Goal: Information Seeking & Learning: Learn about a topic

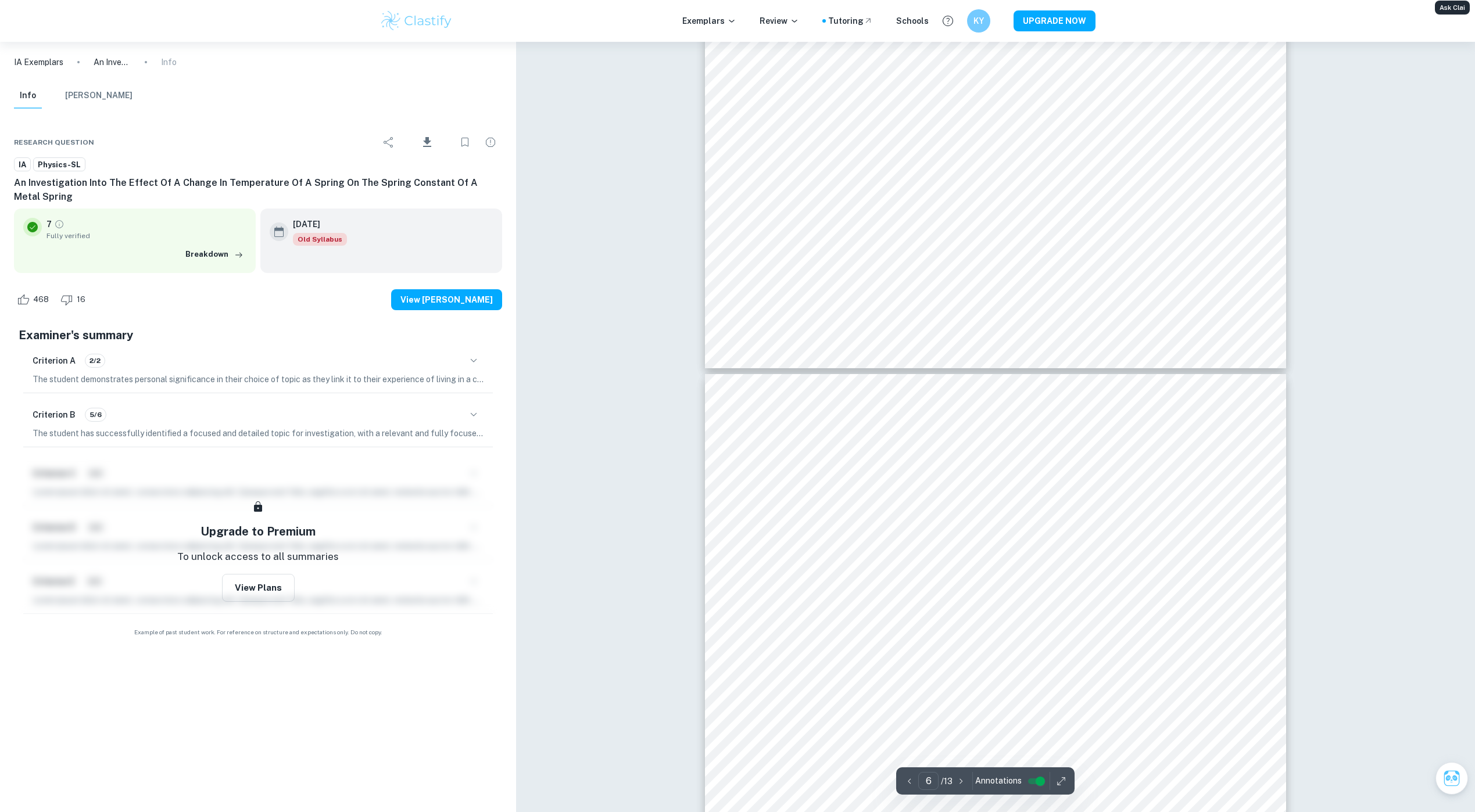
type input "7"
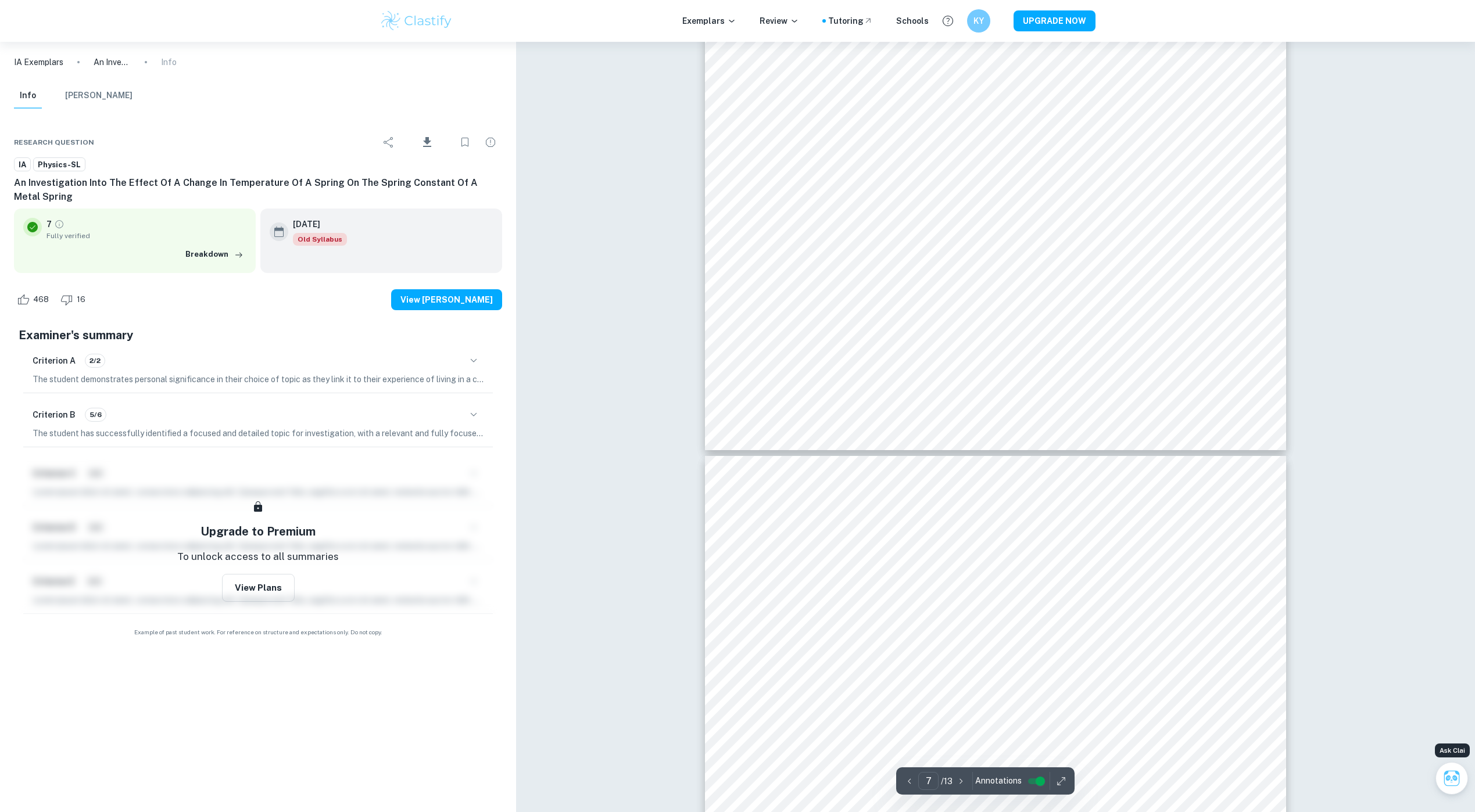
scroll to position [5091, 0]
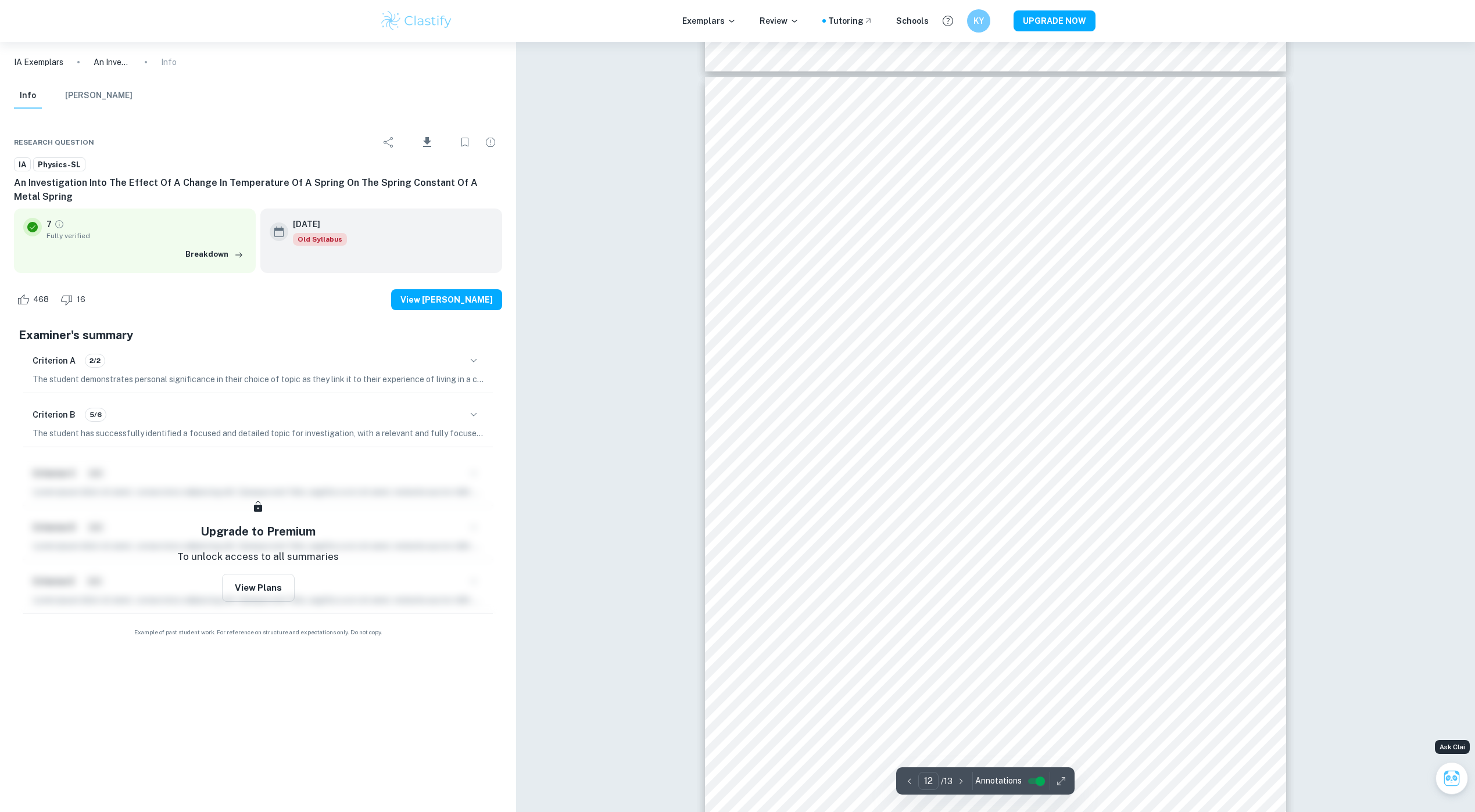
type input "13"
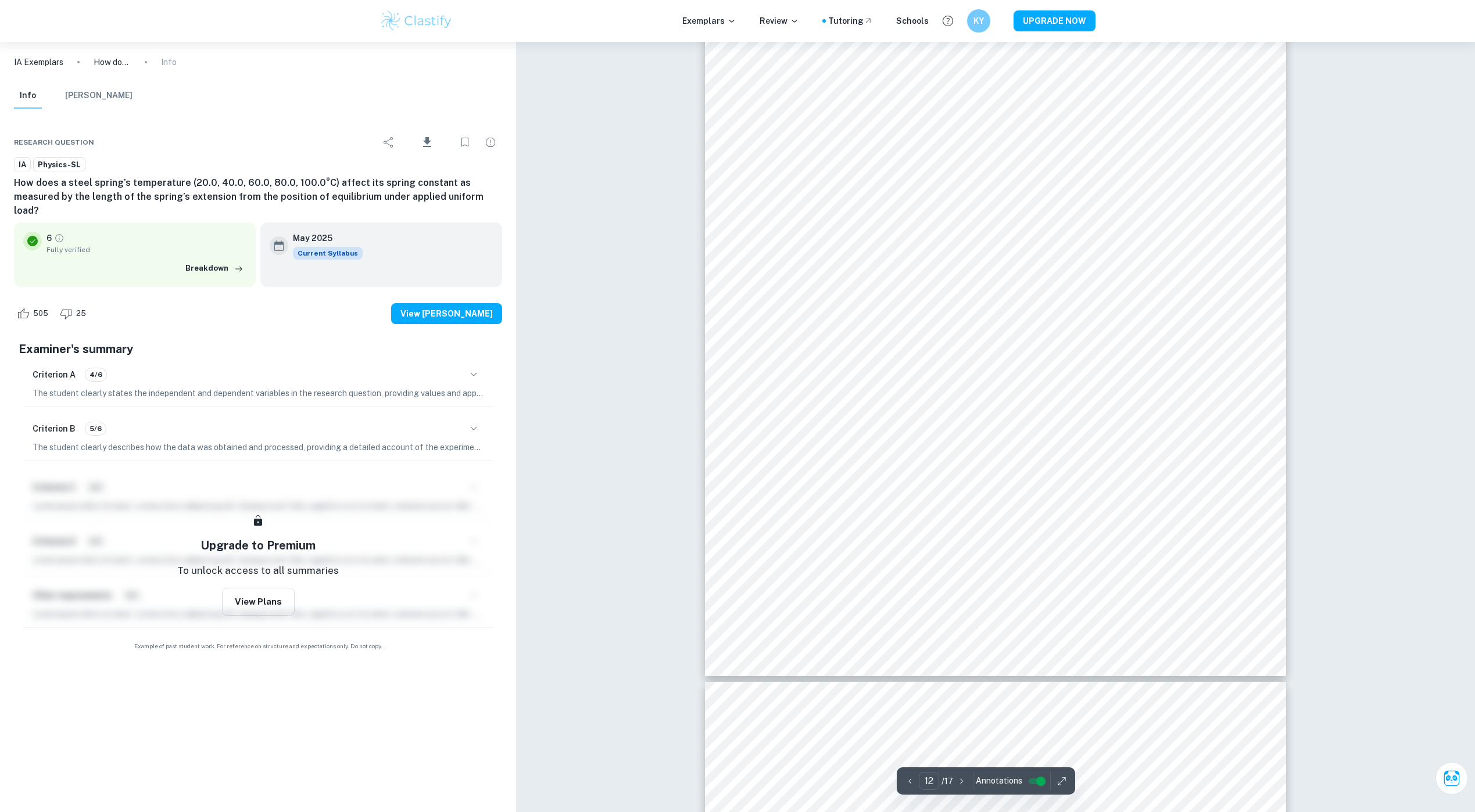
scroll to position [9579, 0]
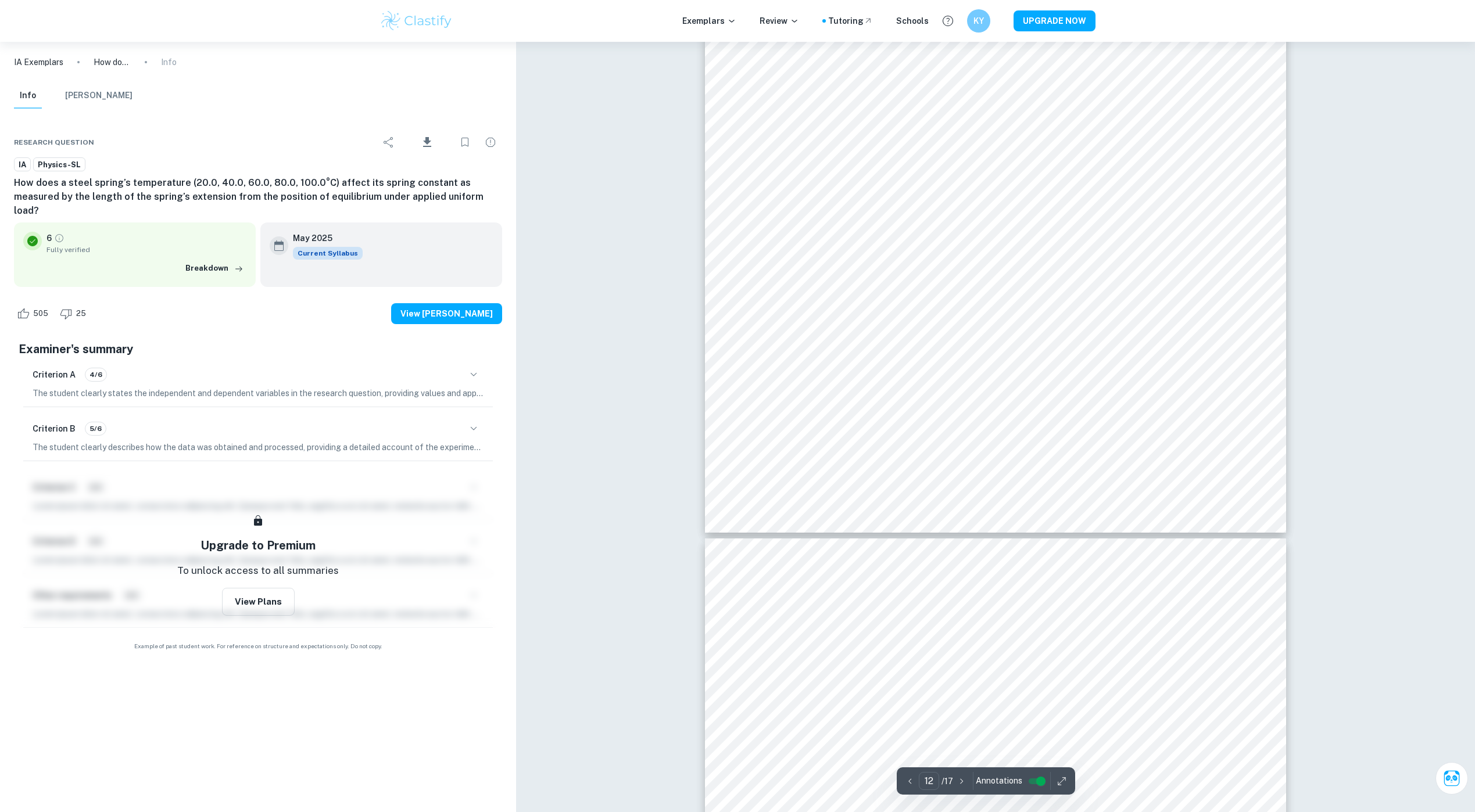
type input "13"
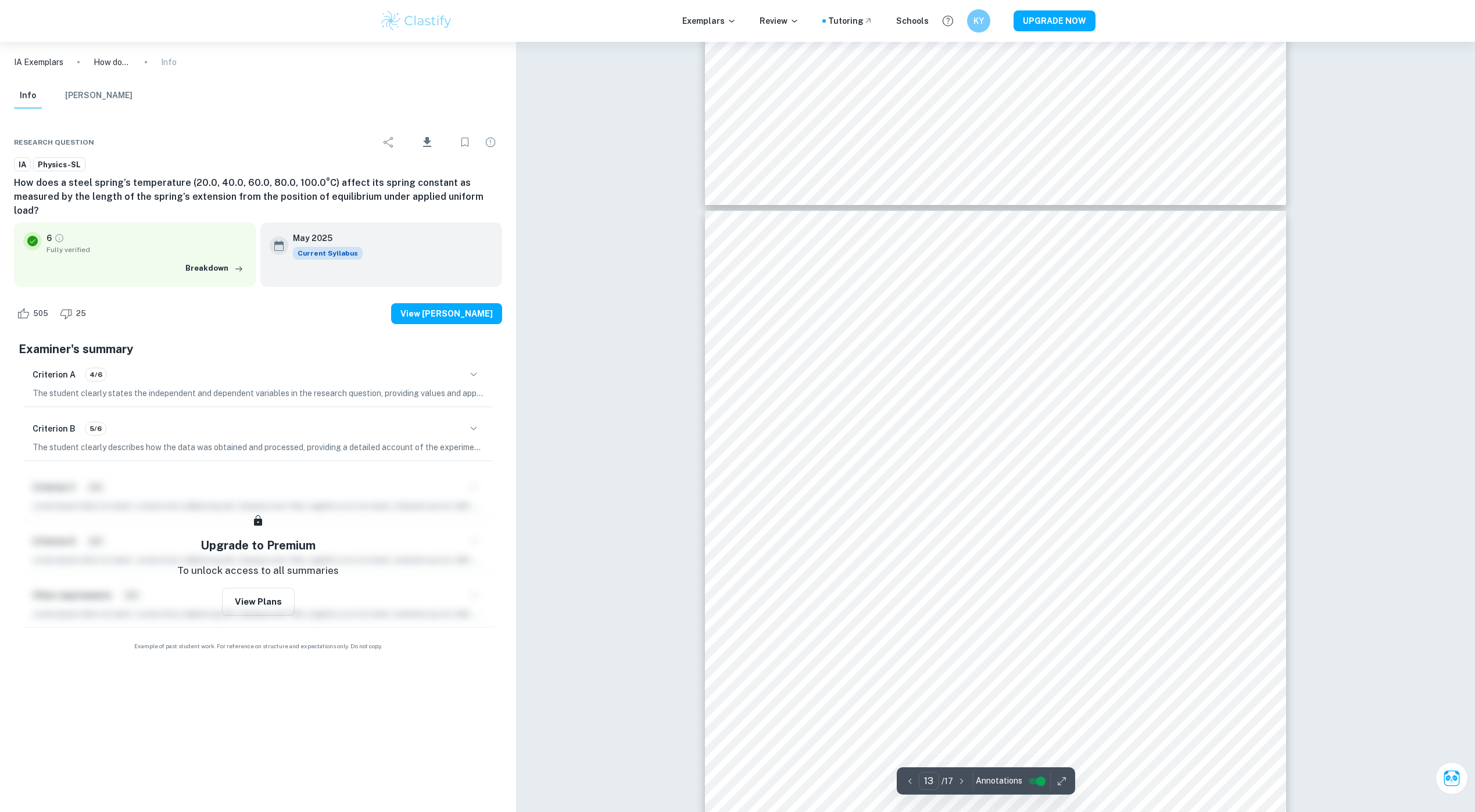
scroll to position [10054, 0]
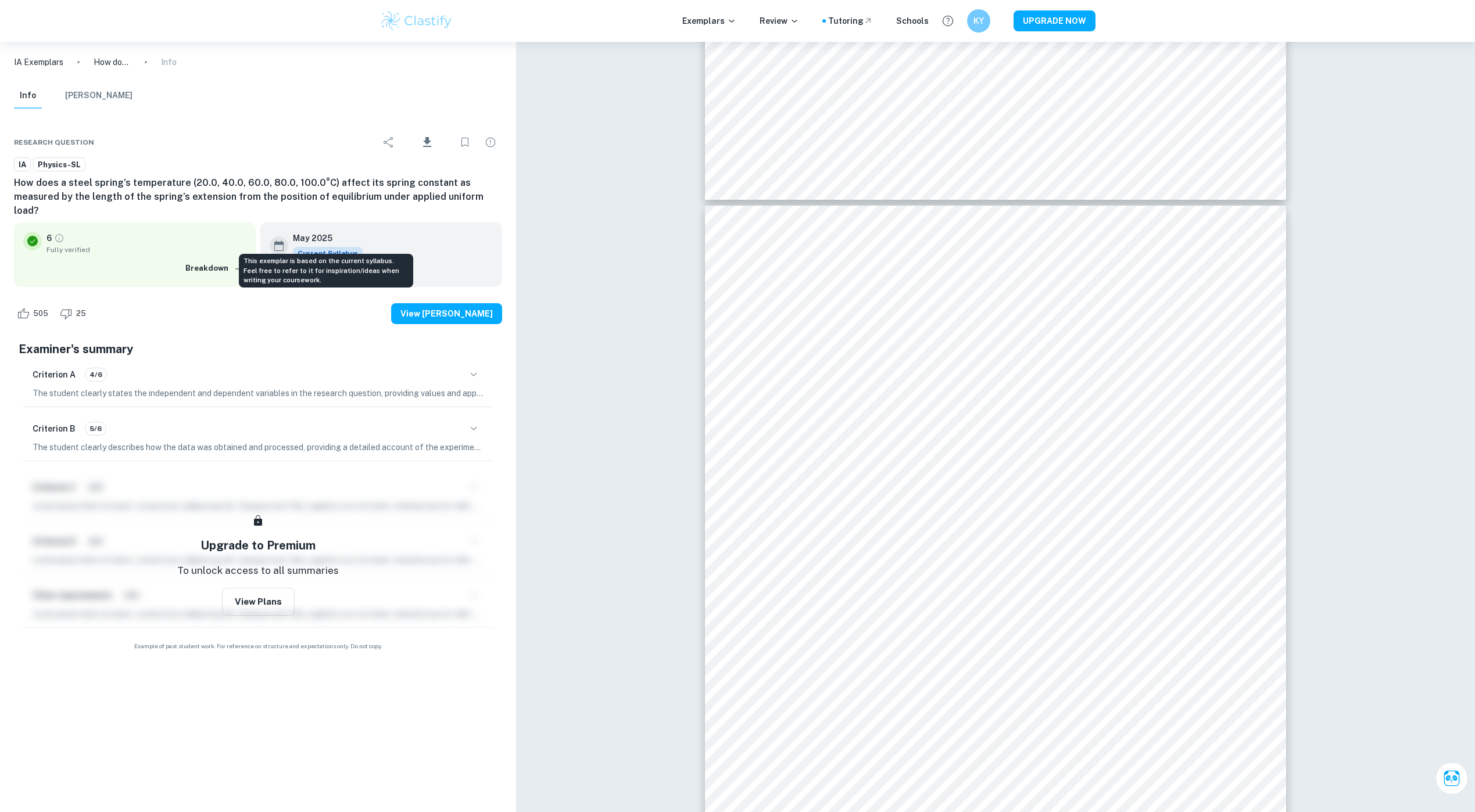
click at [340, 247] on span "Current Syllabus" at bounding box center [328, 253] width 69 height 13
click at [103, 95] on button "[PERSON_NAME]" at bounding box center [98, 95] width 67 height 25
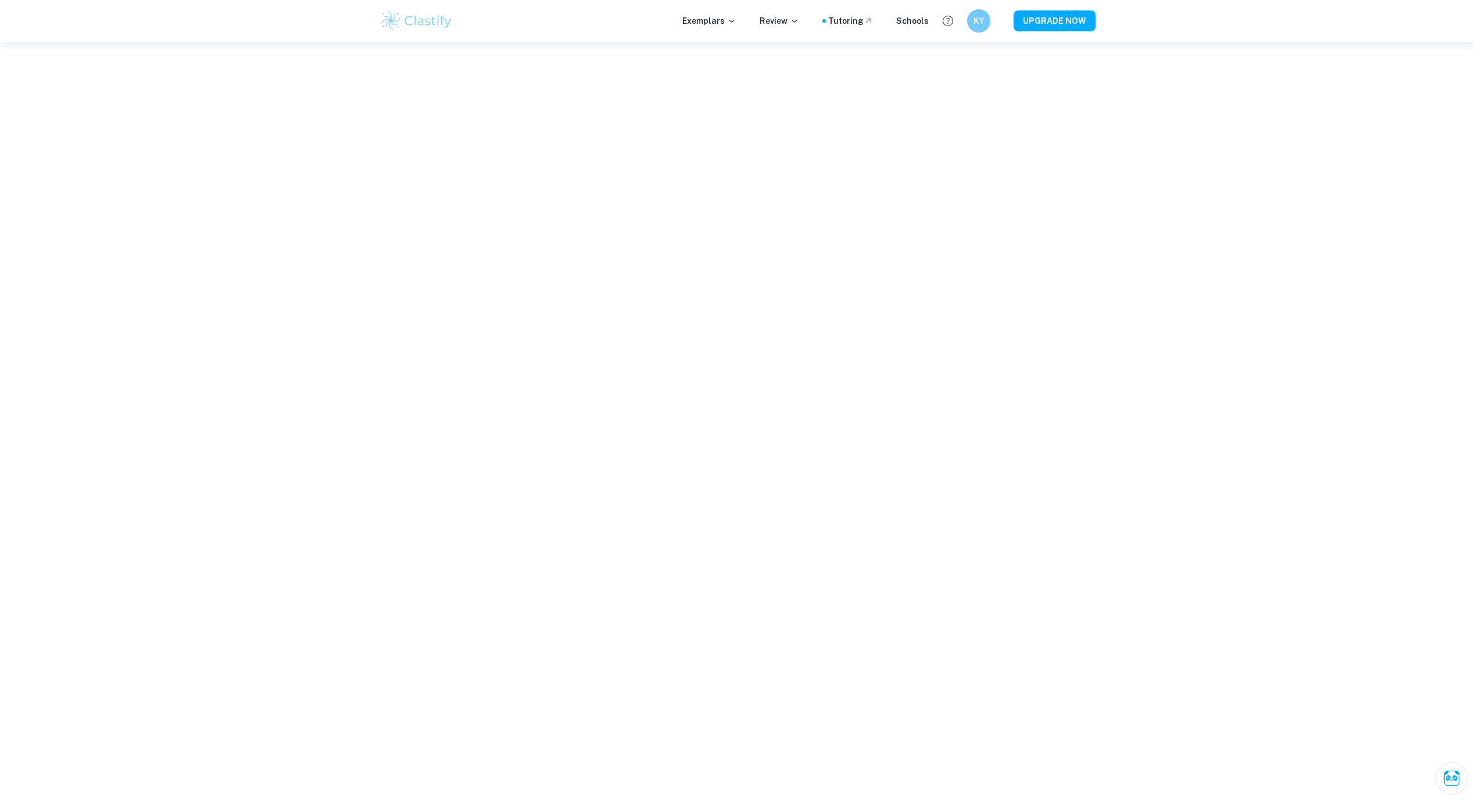
scroll to position [9691, 0]
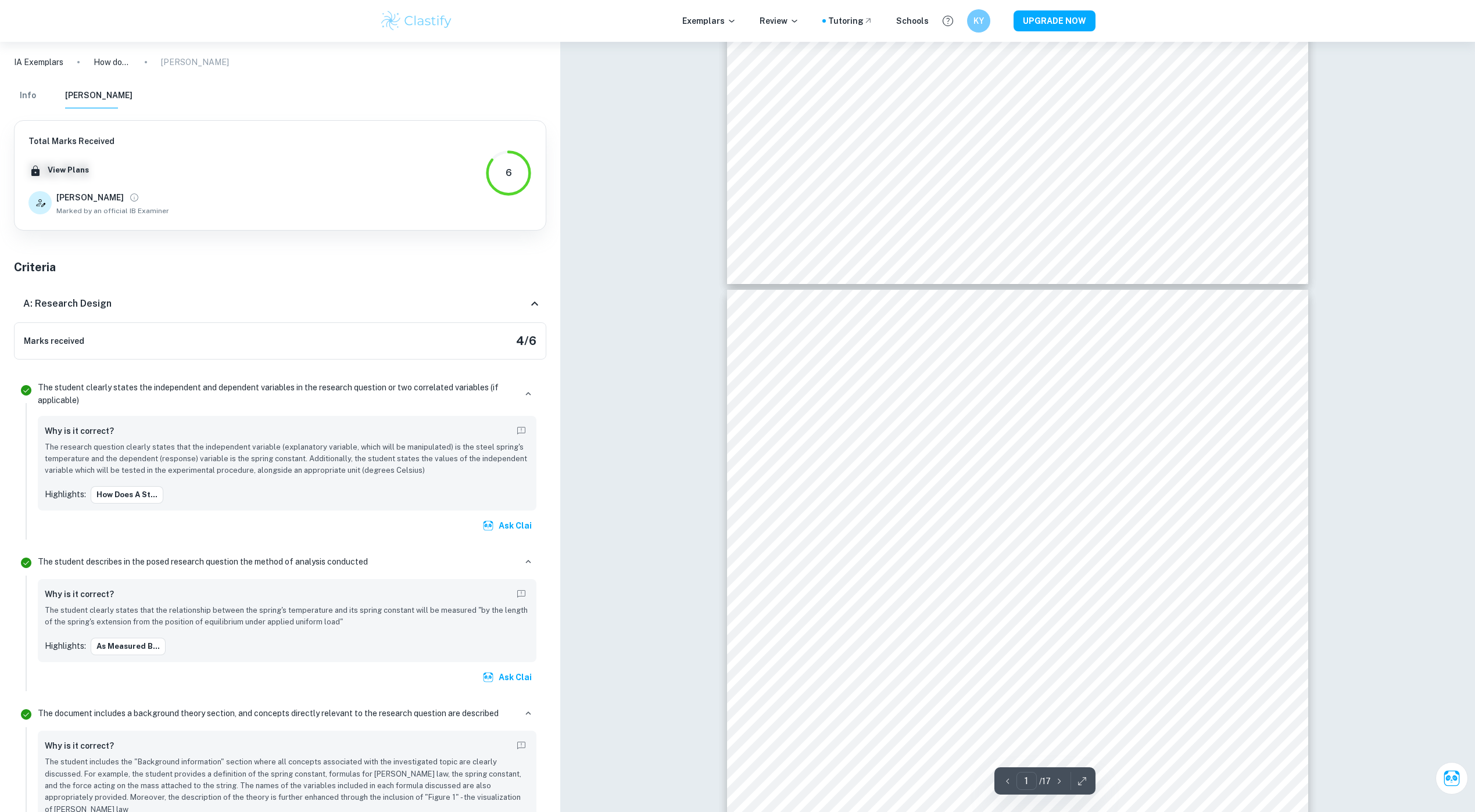
type input "13"
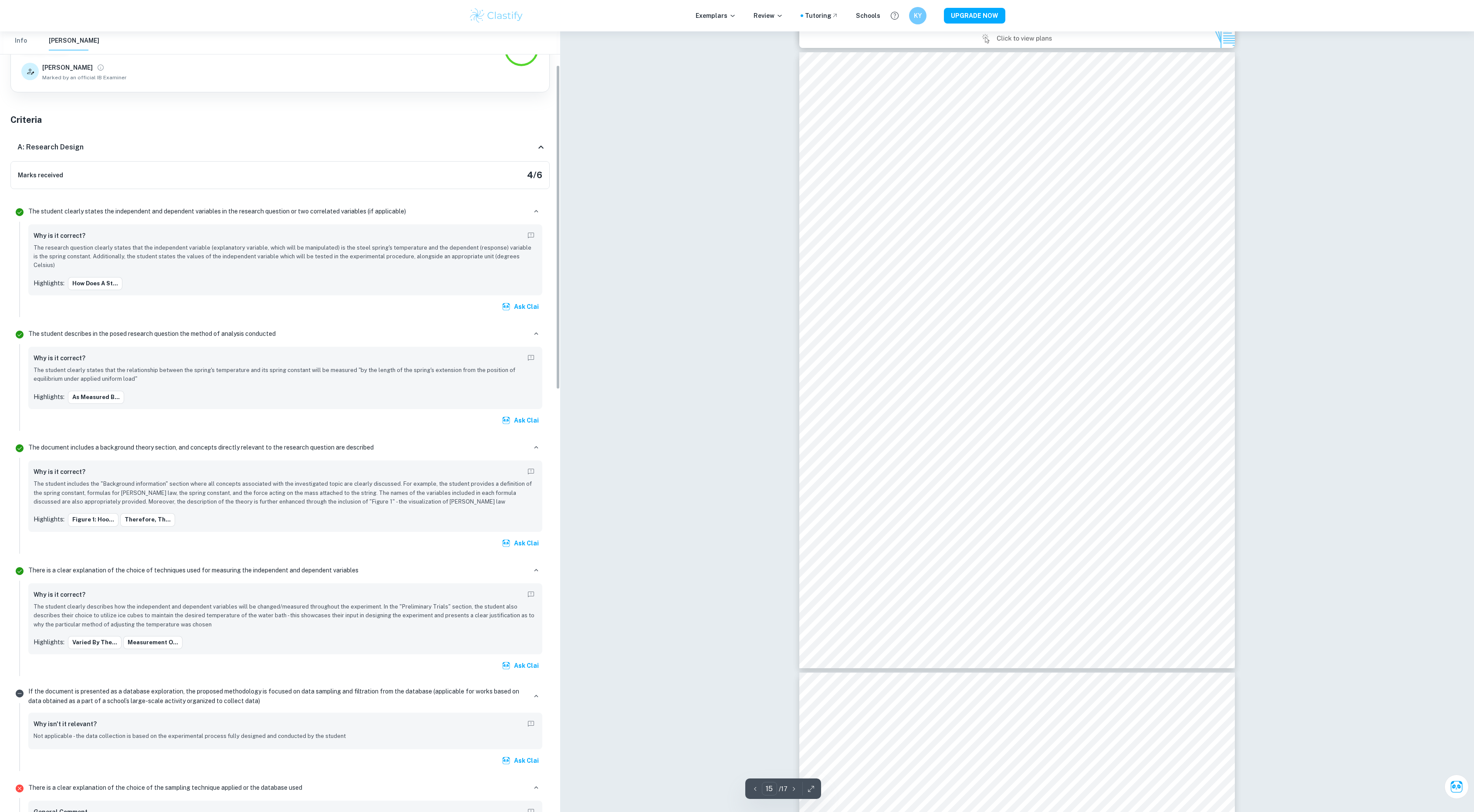
scroll to position [81, 0]
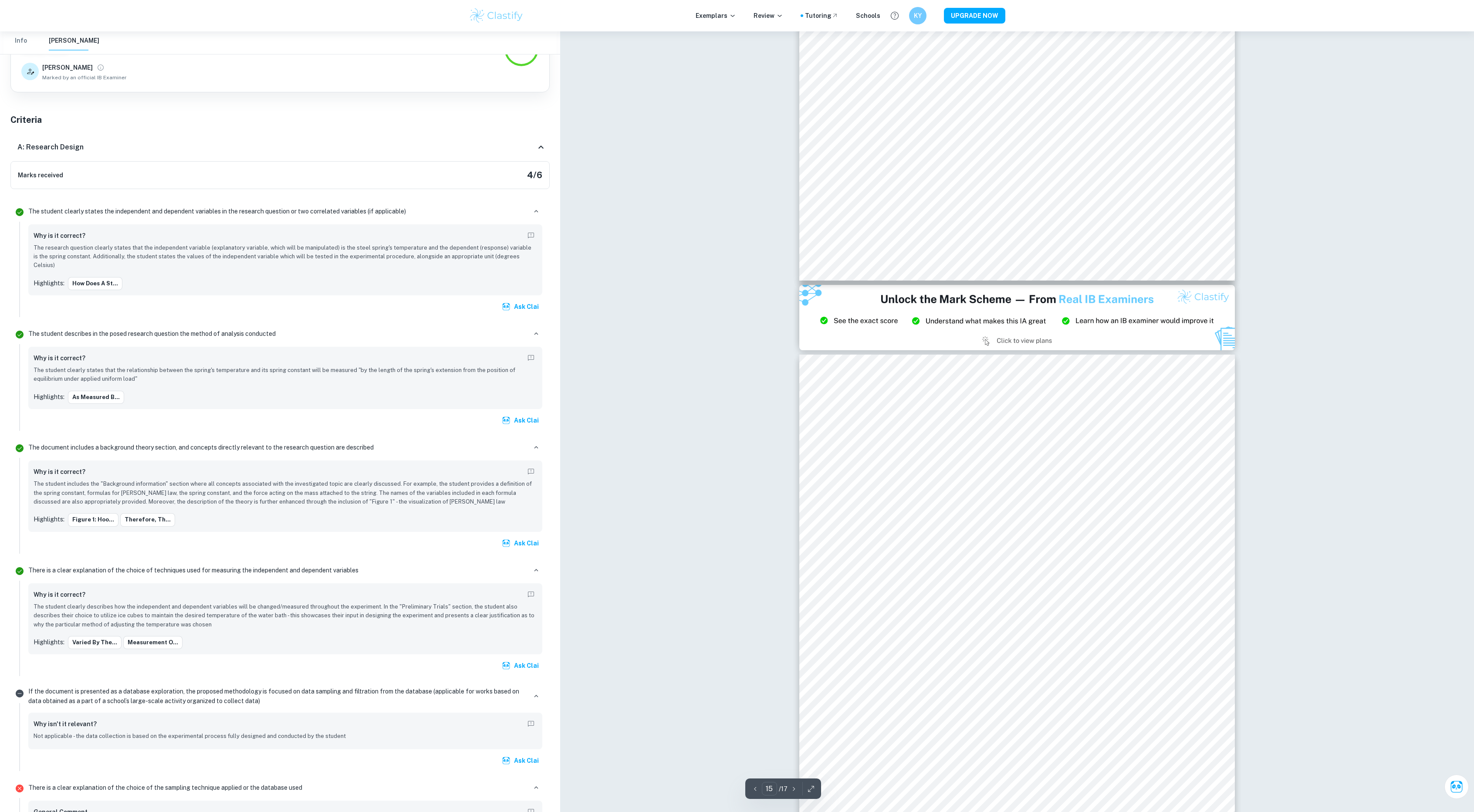
type input "14"
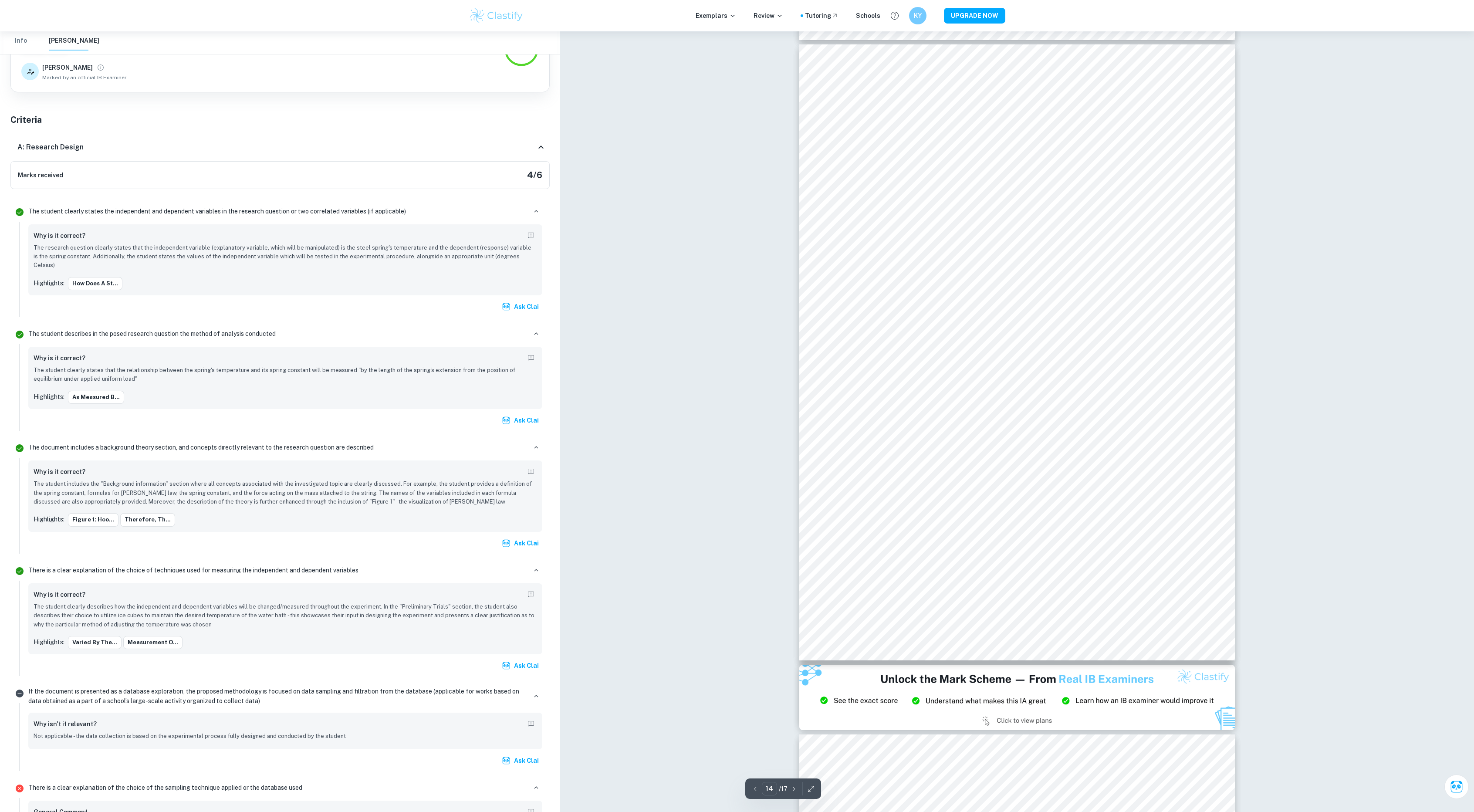
scroll to position [7904, 0]
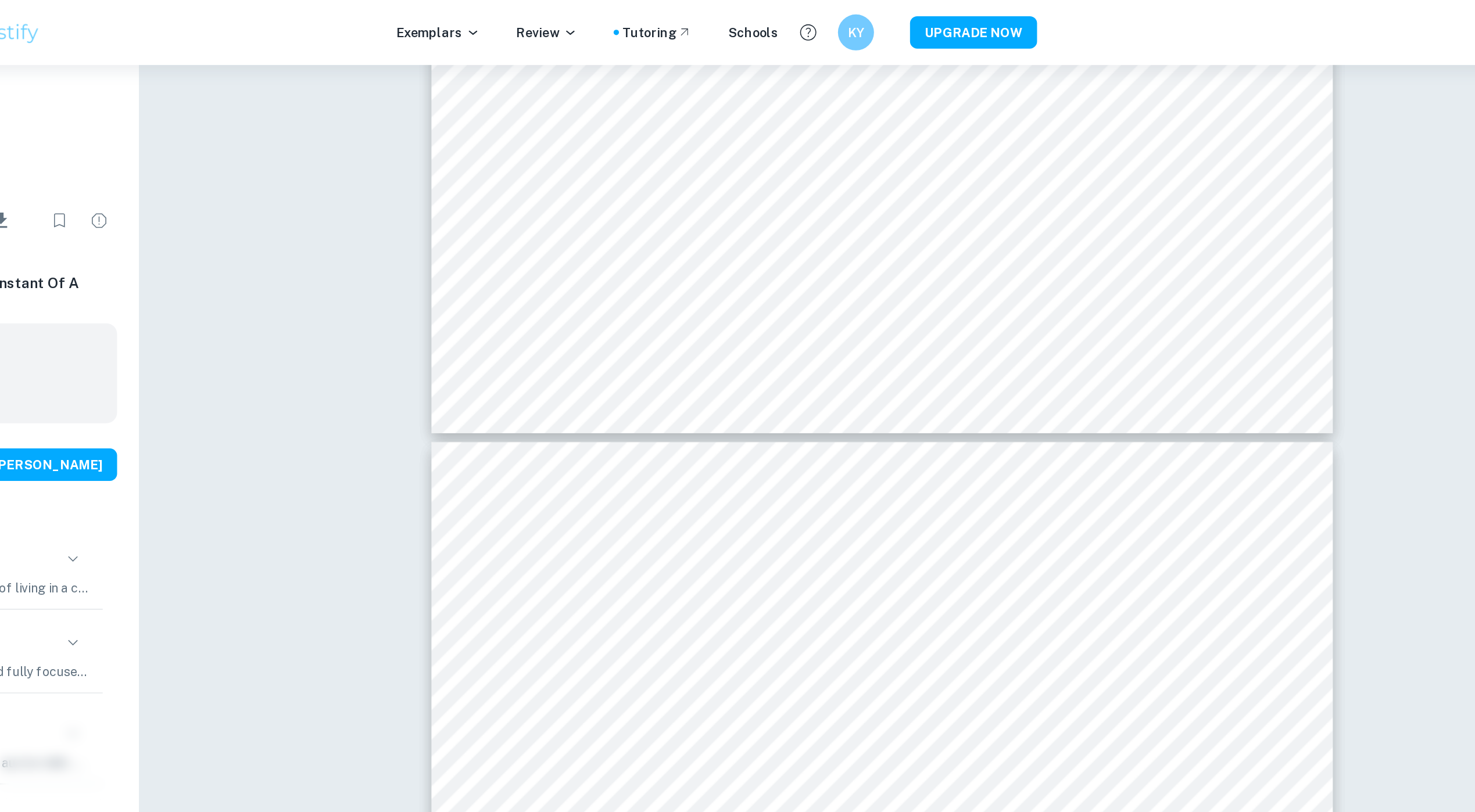
type input "10"
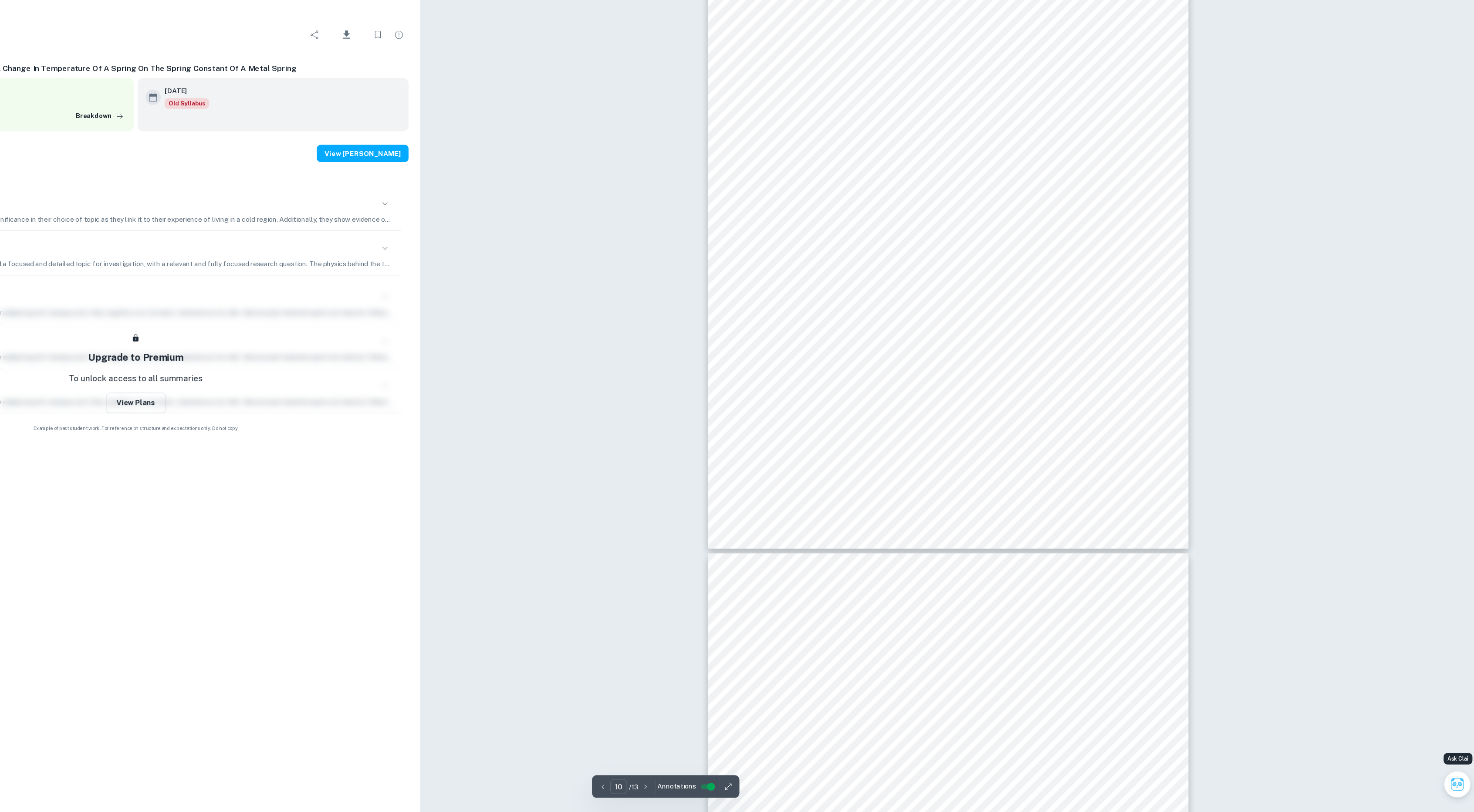
scroll to position [5353, 0]
type input "11"
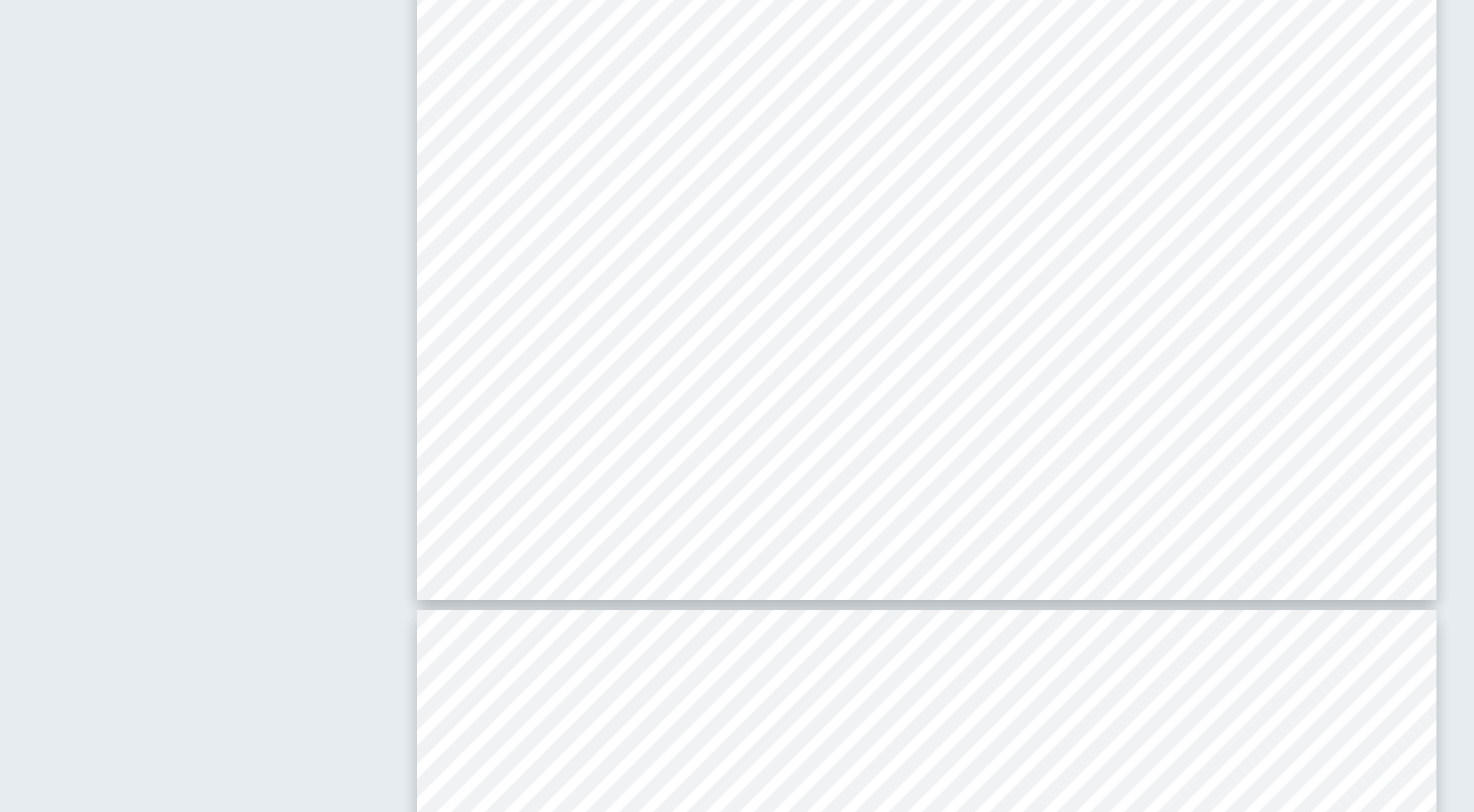
scroll to position [5611, 0]
